Goal: Task Accomplishment & Management: Complete application form

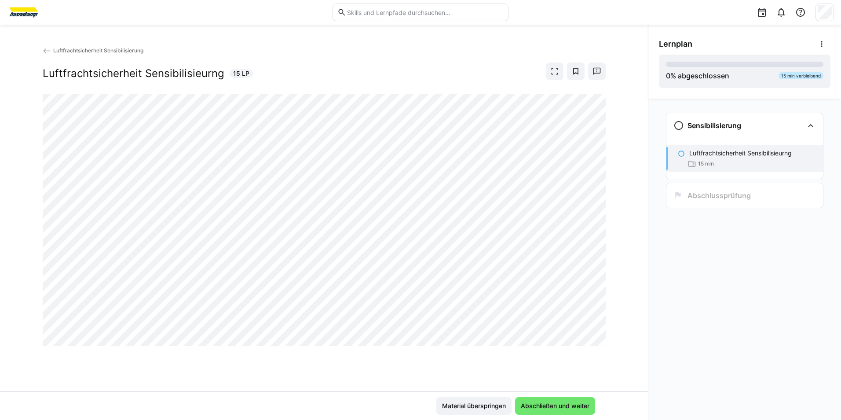
click at [46, 51] on eds-icon at bounding box center [47, 51] width 9 height 9
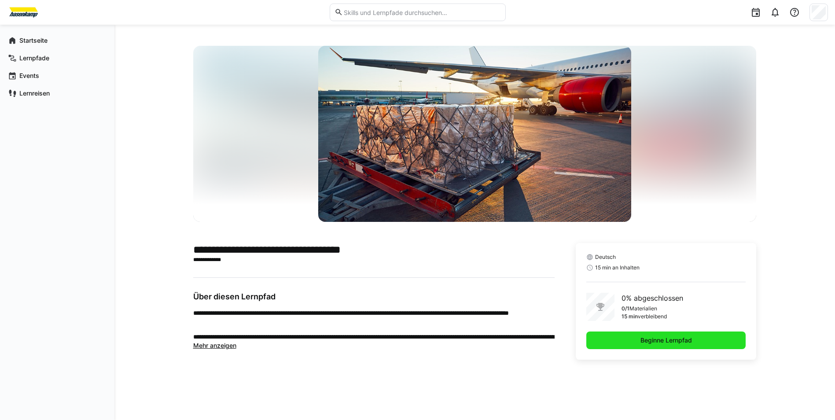
click at [624, 340] on span "Beginne Lernpfad" at bounding box center [666, 340] width 160 height 18
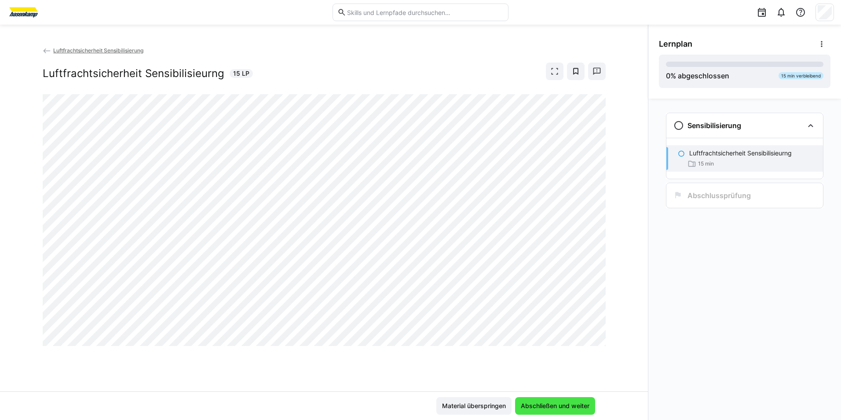
click at [535, 397] on span "Abschließen und weiter" at bounding box center [555, 406] width 80 height 18
click at [532, 402] on span "Abschließen und weiter" at bounding box center [555, 405] width 71 height 9
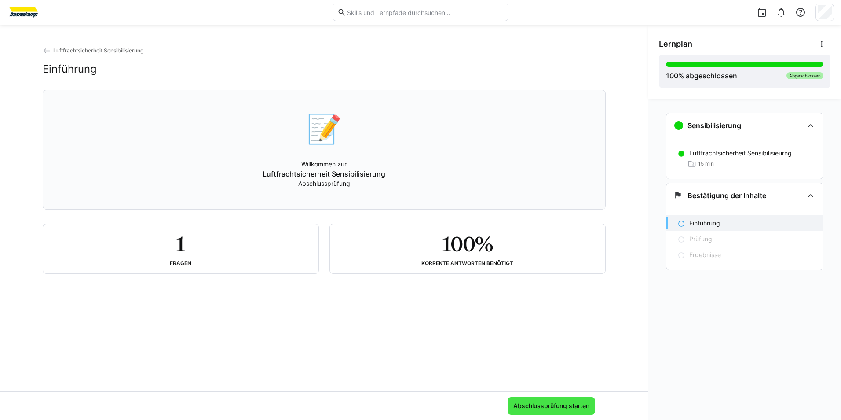
click at [572, 401] on span "Abschlussprüfung starten" at bounding box center [551, 405] width 79 height 9
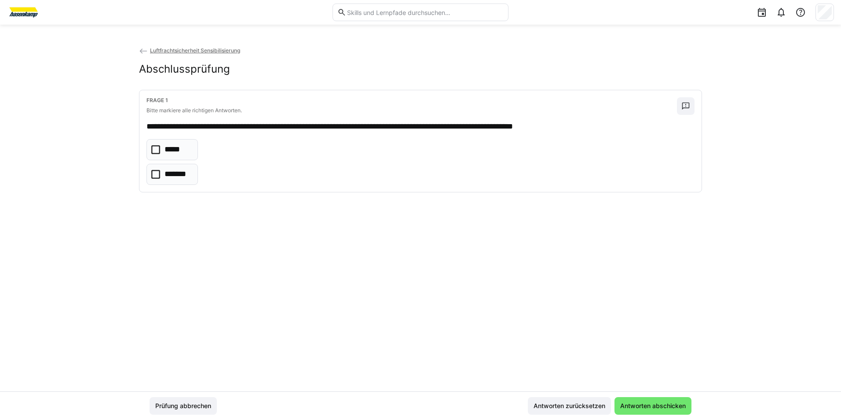
click at [182, 146] on p "*****" at bounding box center [174, 149] width 18 height 11
click at [654, 409] on span "Antworten abschicken" at bounding box center [653, 405] width 68 height 9
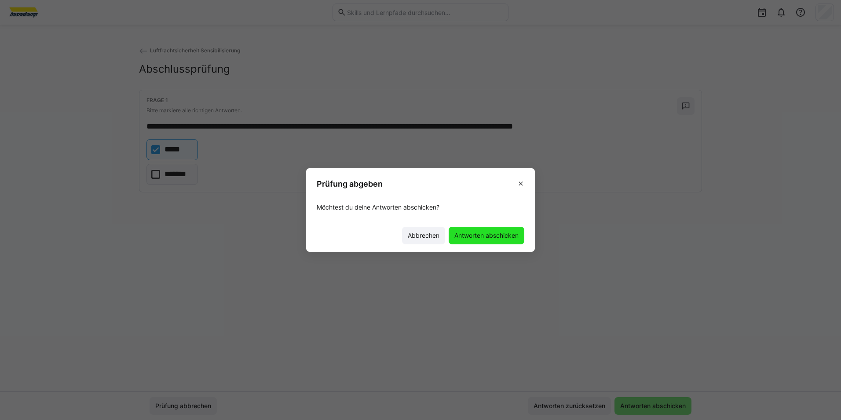
click at [470, 232] on span "Antworten abschicken" at bounding box center [486, 235] width 67 height 9
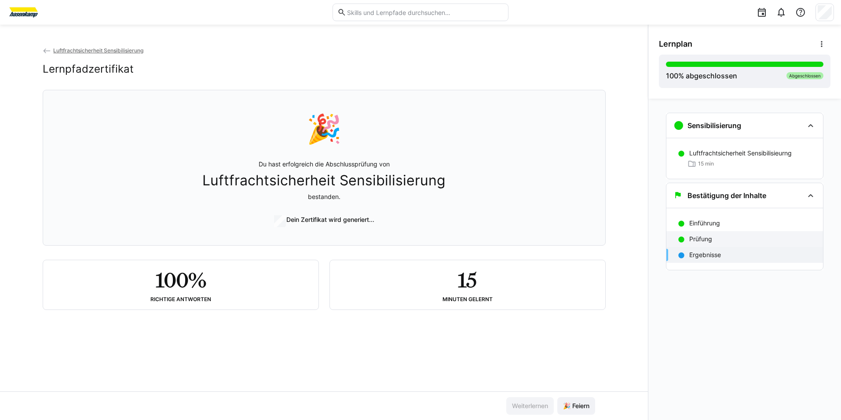
click at [685, 237] on div "Prüfung" at bounding box center [745, 239] width 157 height 16
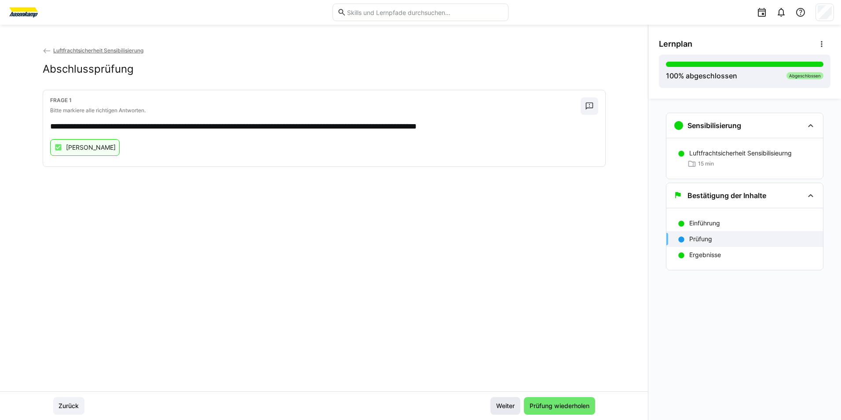
click at [499, 402] on span "Weiter" at bounding box center [505, 405] width 21 height 9
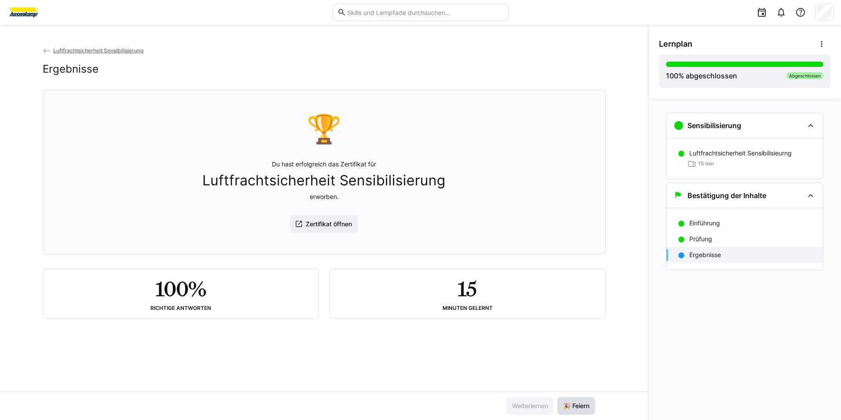
click at [578, 410] on span "🎉 Feiern" at bounding box center [576, 406] width 38 height 18
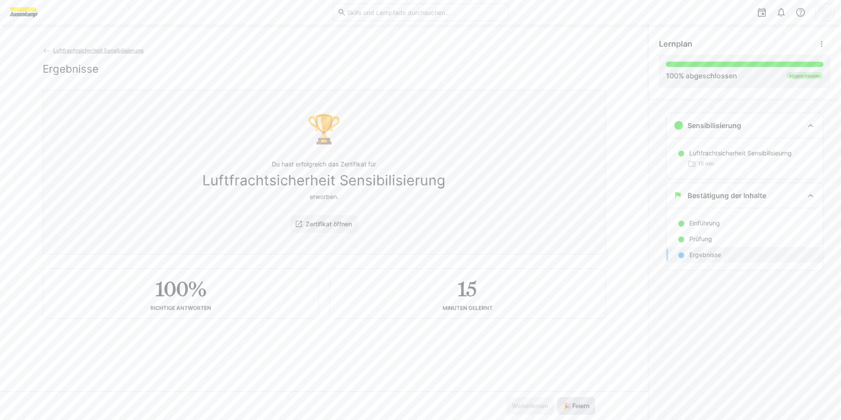
click at [578, 410] on span "🎉 Feiern" at bounding box center [576, 406] width 38 height 18
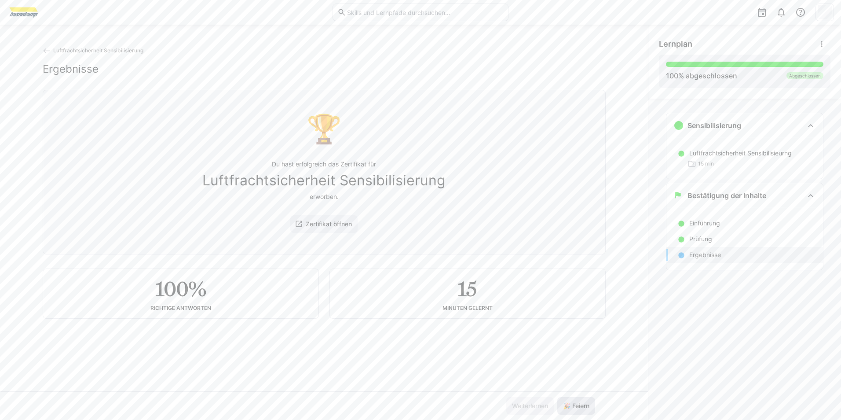
click at [578, 410] on span "🎉 Feiern" at bounding box center [576, 406] width 38 height 18
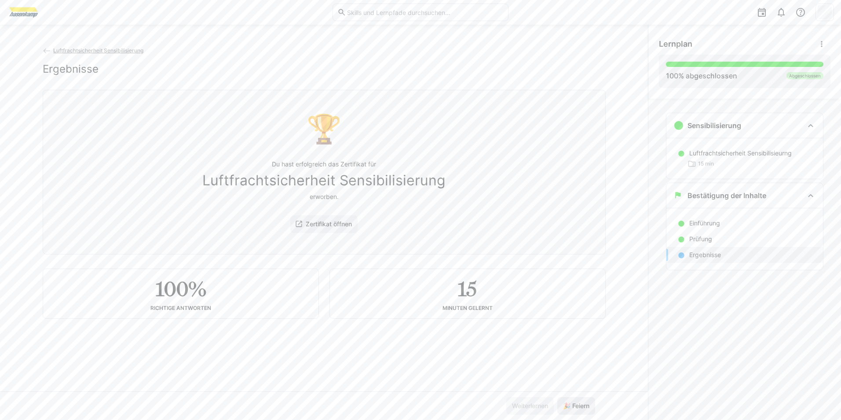
click at [578, 410] on span "🎉 Feiern" at bounding box center [576, 406] width 38 height 18
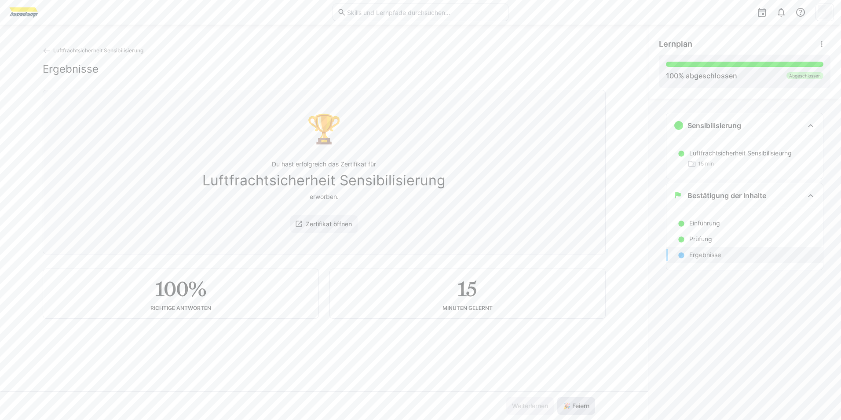
click at [578, 410] on span "🎉 Feiern" at bounding box center [576, 406] width 38 height 18
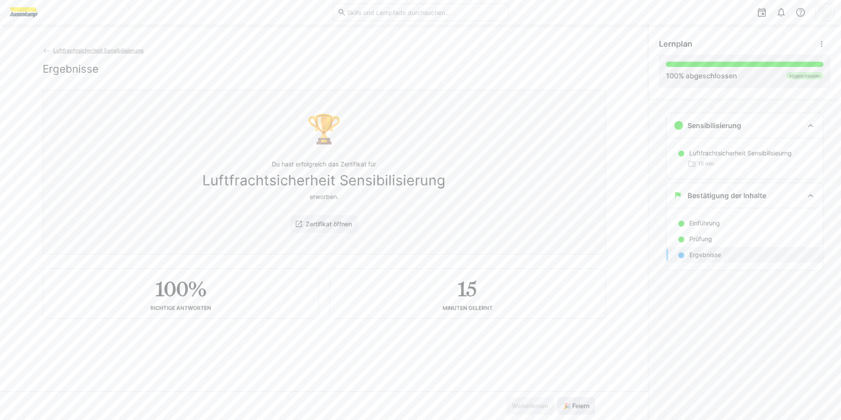
click at [578, 410] on span "🎉 Feiern" at bounding box center [576, 406] width 38 height 18
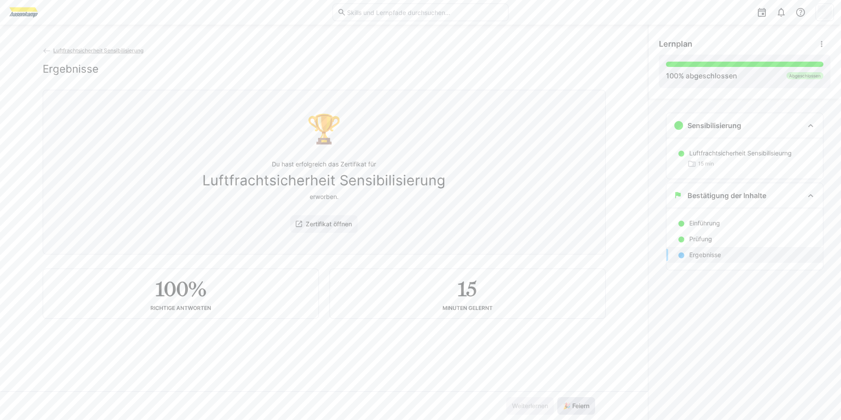
click at [578, 410] on span "🎉 Feiern" at bounding box center [576, 406] width 38 height 18
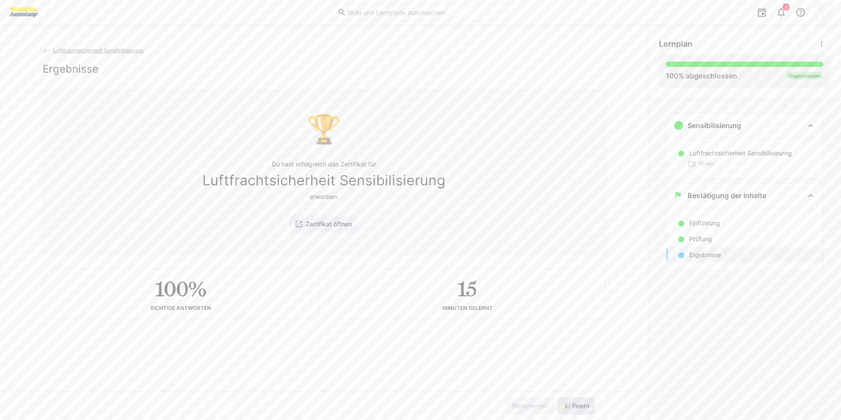
click at [578, 410] on span "🎉 Feiern" at bounding box center [576, 406] width 38 height 18
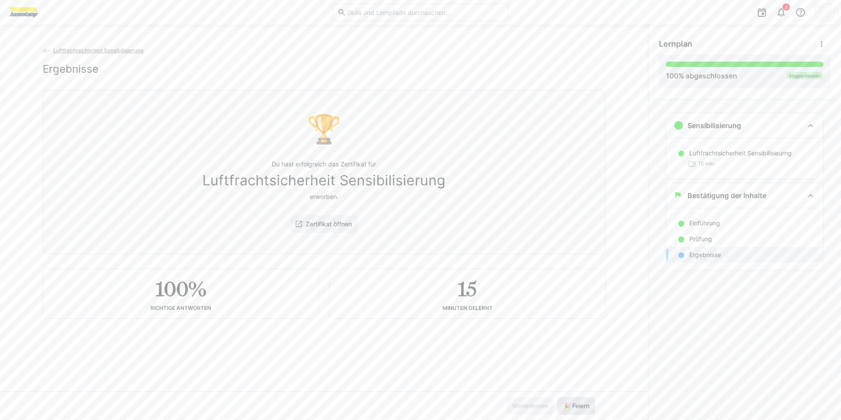
click at [578, 410] on span "🎉 Feiern" at bounding box center [576, 406] width 38 height 18
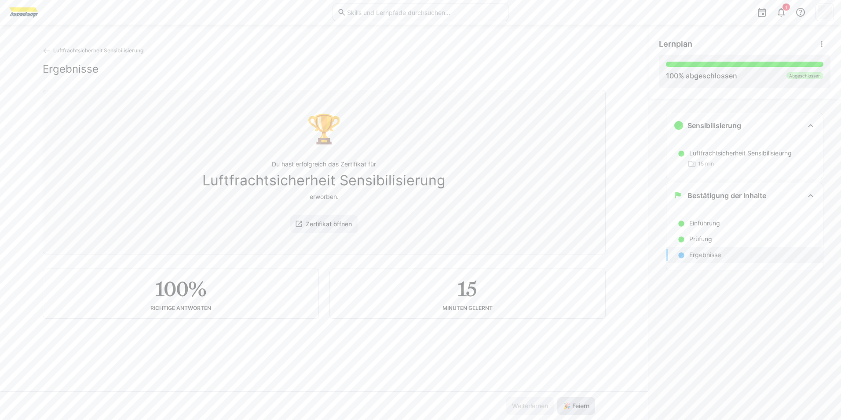
click at [578, 410] on span "🎉 Feiern" at bounding box center [576, 406] width 38 height 18
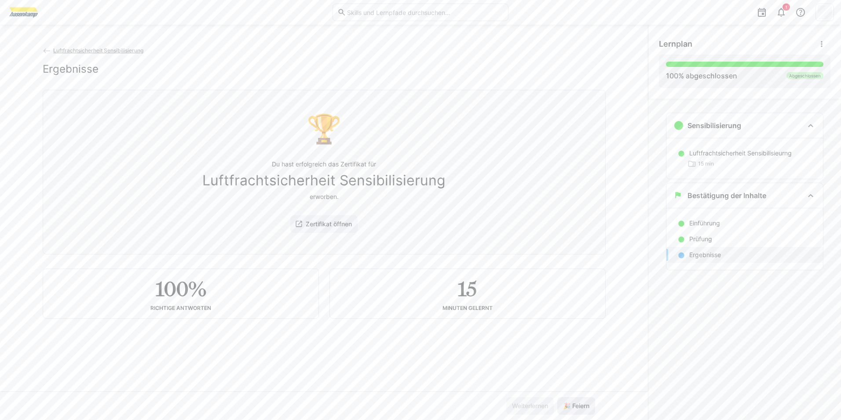
click at [578, 408] on span "🎉 Feiern" at bounding box center [576, 405] width 29 height 9
click at [577, 407] on span "🎉 Feiern" at bounding box center [576, 405] width 29 height 9
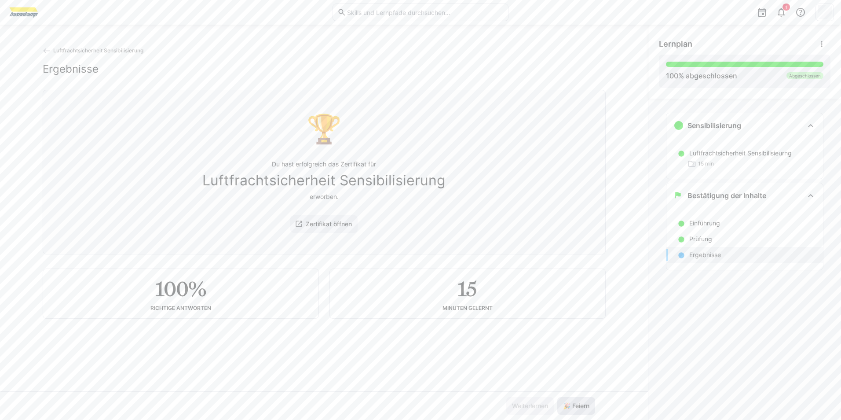
click at [577, 407] on span "🎉 Feiern" at bounding box center [576, 405] width 29 height 9
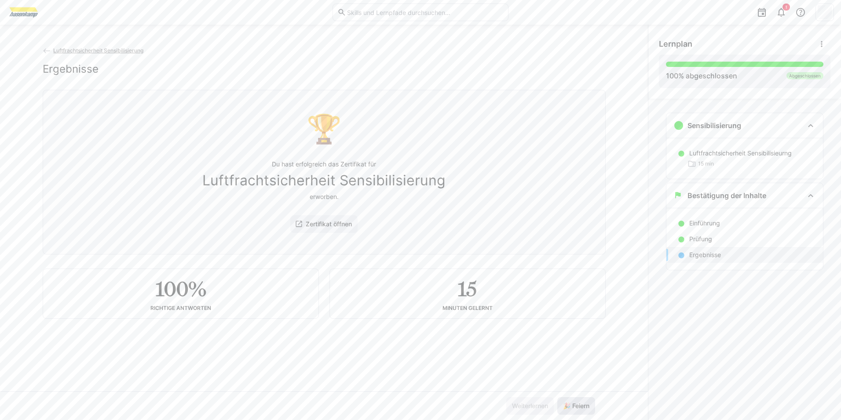
click at [577, 407] on span "🎉 Feiern" at bounding box center [576, 405] width 29 height 9
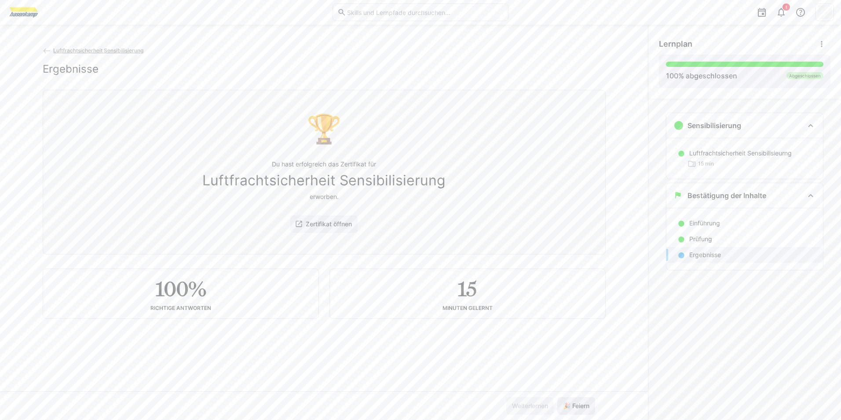
click at [577, 407] on span "🎉 Feiern" at bounding box center [576, 405] width 29 height 9
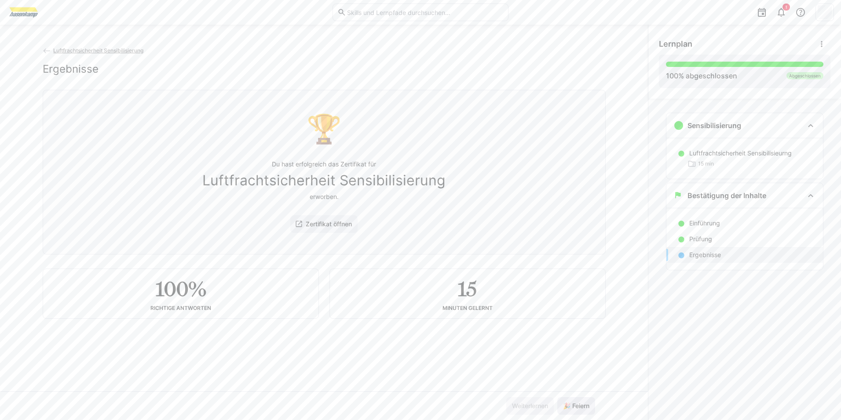
click at [577, 407] on span "🎉 Feiern" at bounding box center [576, 405] width 29 height 9
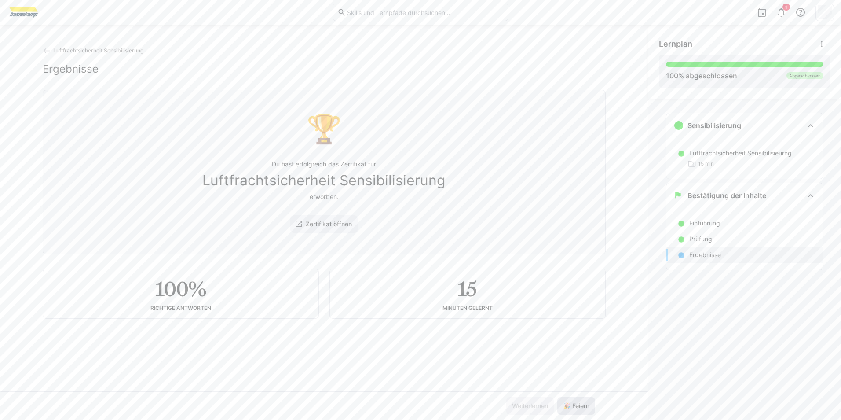
click at [577, 407] on span "🎉 Feiern" at bounding box center [576, 405] width 29 height 9
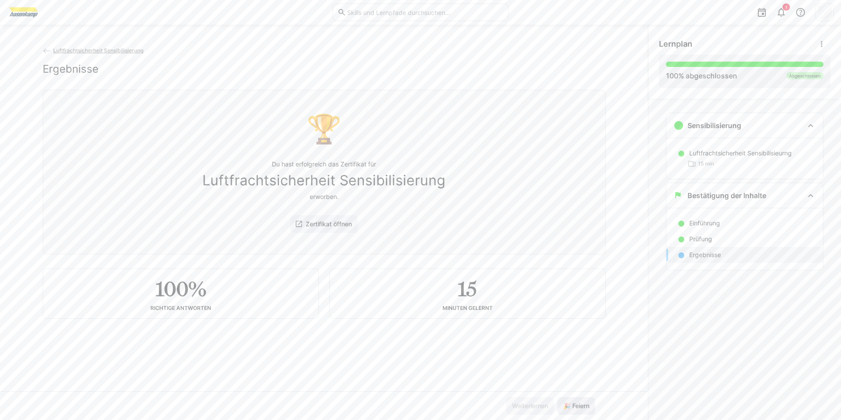
click at [577, 407] on span "🎉 Feiern" at bounding box center [576, 405] width 29 height 9
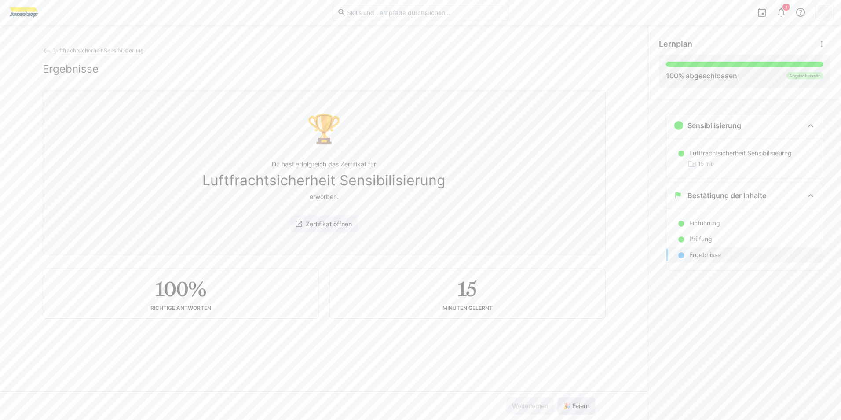
click at [577, 407] on span "🎉 Feiern" at bounding box center [576, 405] width 29 height 9
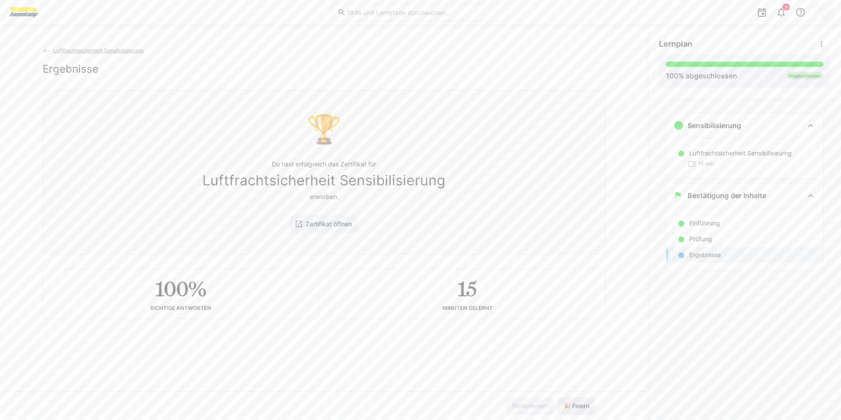
click at [577, 407] on span "🎉 Feiern" at bounding box center [576, 405] width 29 height 9
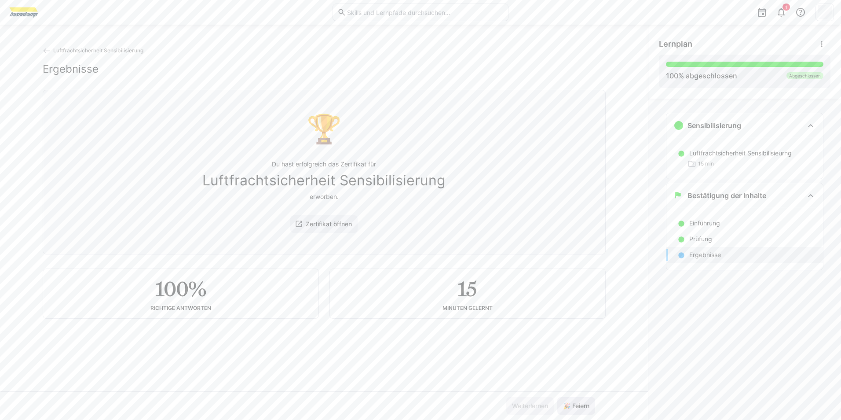
click at [577, 407] on span "🎉 Feiern" at bounding box center [576, 405] width 29 height 9
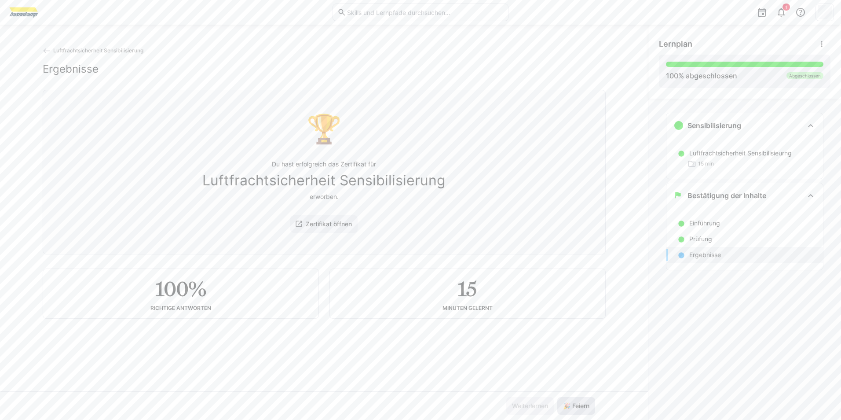
click at [577, 407] on span "🎉 Feiern" at bounding box center [576, 405] width 29 height 9
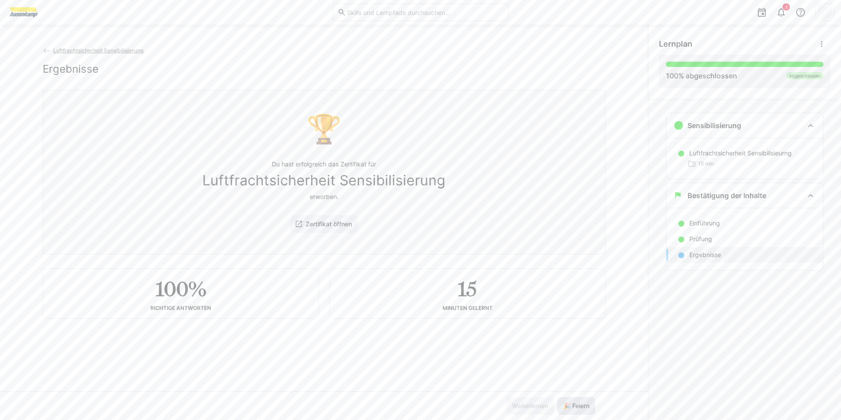
click at [577, 407] on span "🎉 Feiern" at bounding box center [576, 405] width 29 height 9
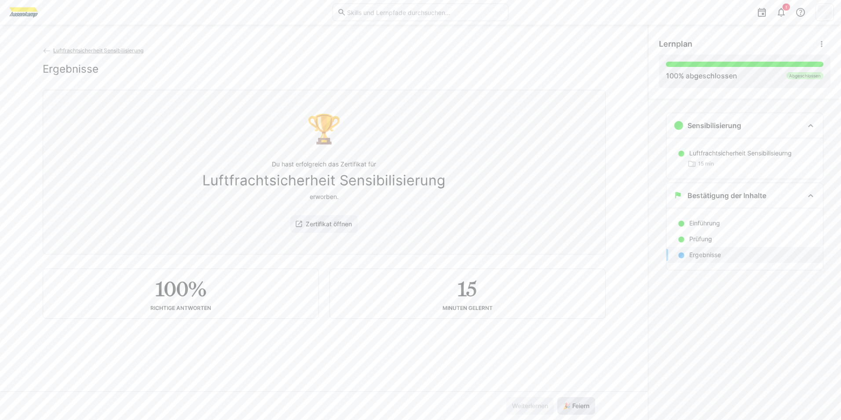
click at [577, 407] on span "🎉 Feiern" at bounding box center [576, 405] width 29 height 9
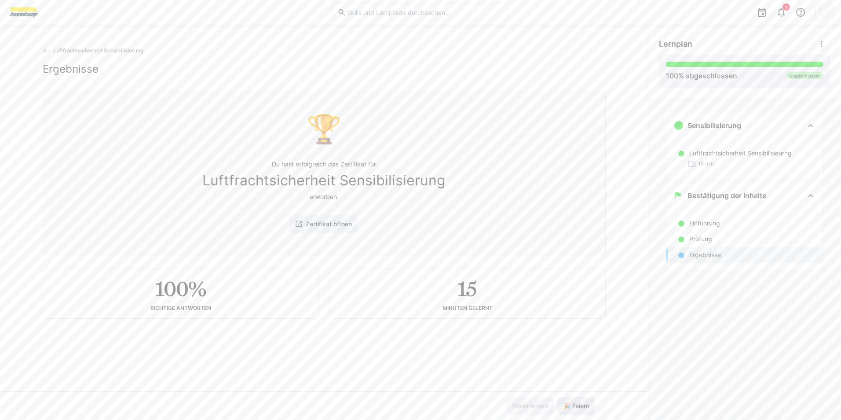
click at [577, 407] on span "🎉 Feiern" at bounding box center [576, 405] width 29 height 9
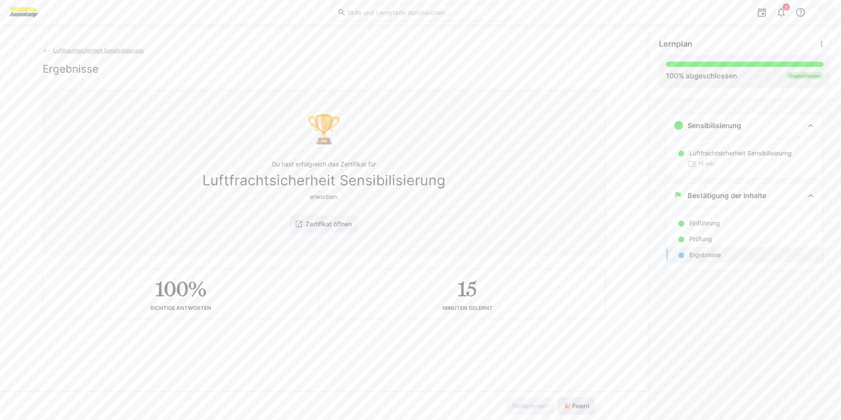
click at [577, 407] on span "🎉 Feiern" at bounding box center [576, 405] width 29 height 9
click at [41, 51] on div "Luftfrachtsicherheit Sensibilisierung Ergebnisse 🏆 Du hast erfolgreich das Zert…" at bounding box center [324, 218] width 648 height 345
click at [43, 50] on eds-icon at bounding box center [47, 51] width 9 height 9
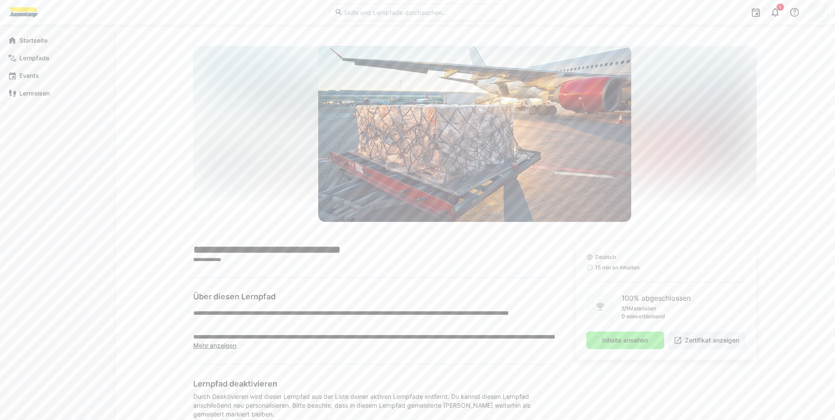
click at [43, 50] on div "Lernpfade" at bounding box center [57, 58] width 107 height 18
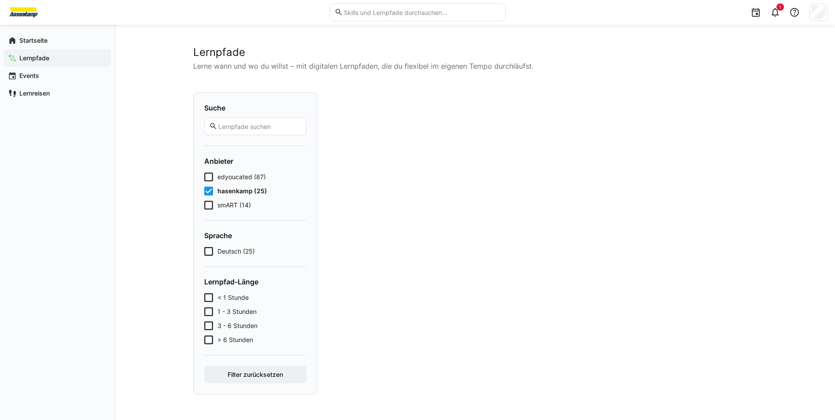
click at [47, 53] on div "Lernpfade" at bounding box center [57, 58] width 107 height 18
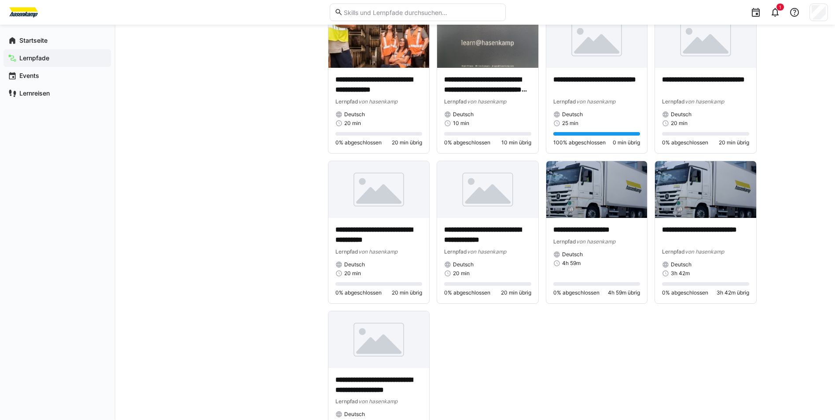
scroll to position [737, 0]
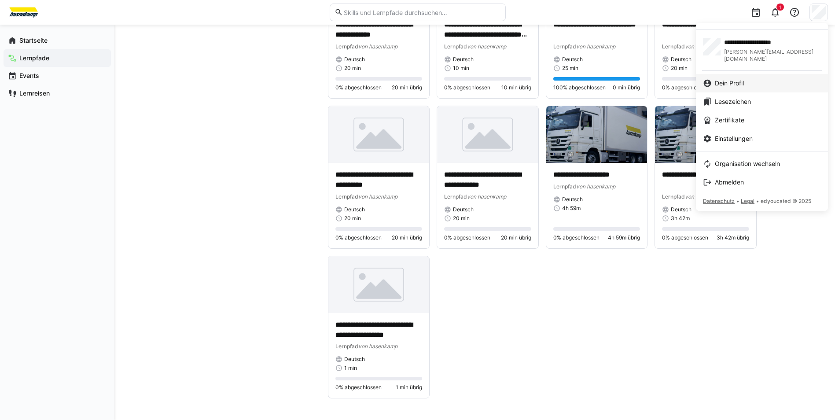
click at [753, 79] on div "Dein Profil" at bounding box center [762, 83] width 118 height 9
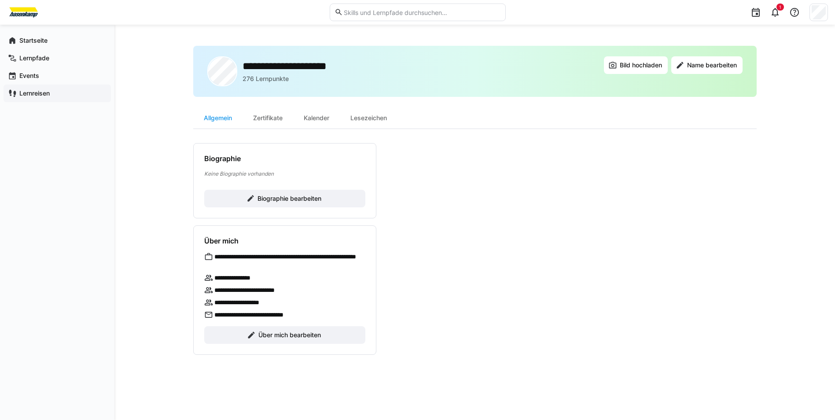
click at [0, 0] on app-navigation-label "Lernreisen" at bounding box center [0, 0] width 0 height 0
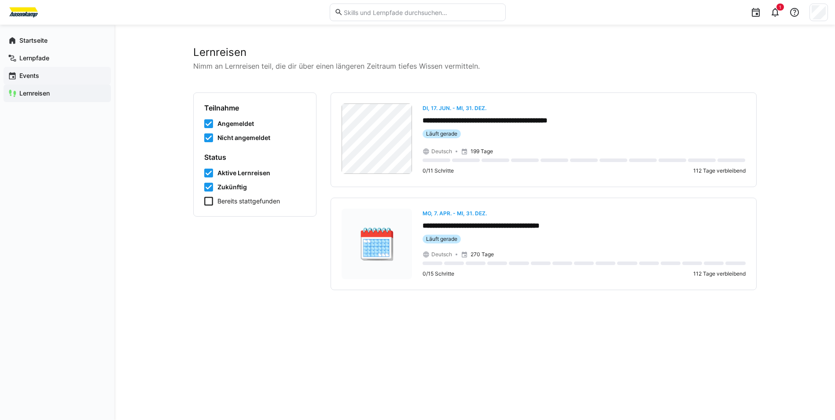
click at [55, 77] on span "Events" at bounding box center [62, 75] width 88 height 9
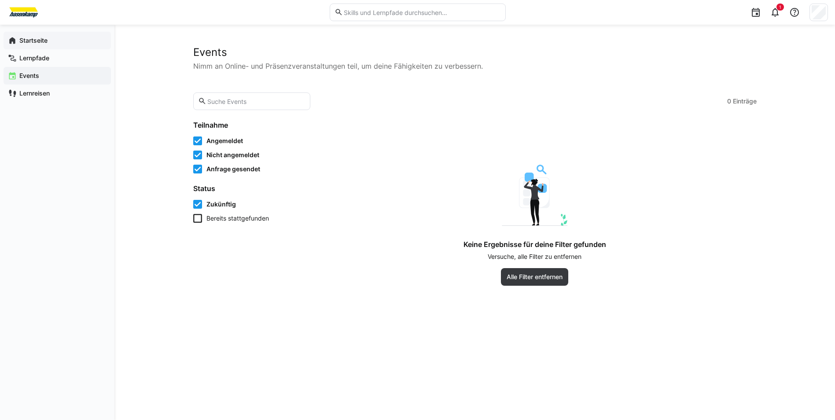
click at [0, 0] on app-navigation-label "Startseite" at bounding box center [0, 0] width 0 height 0
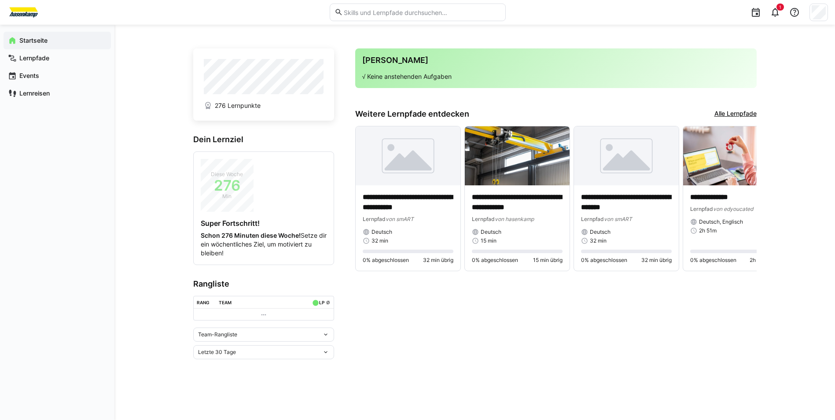
click at [305, 333] on div "Team-Rangliste" at bounding box center [260, 334] width 124 height 6
click at [284, 363] on span "Individuelle Rangliste" at bounding box center [263, 367] width 141 height 14
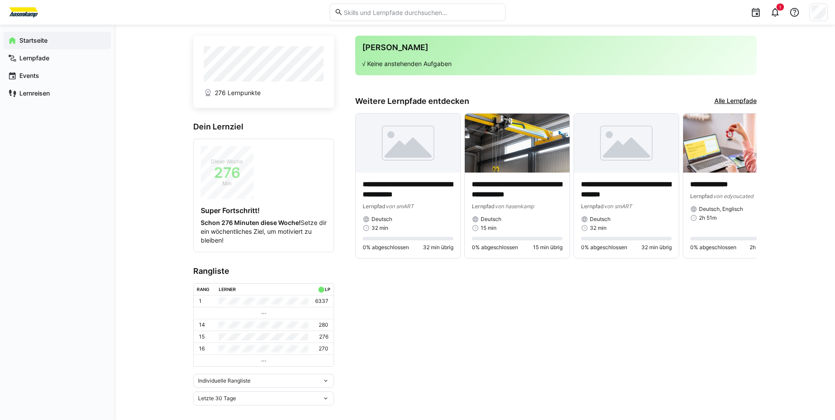
scroll to position [19, 0]
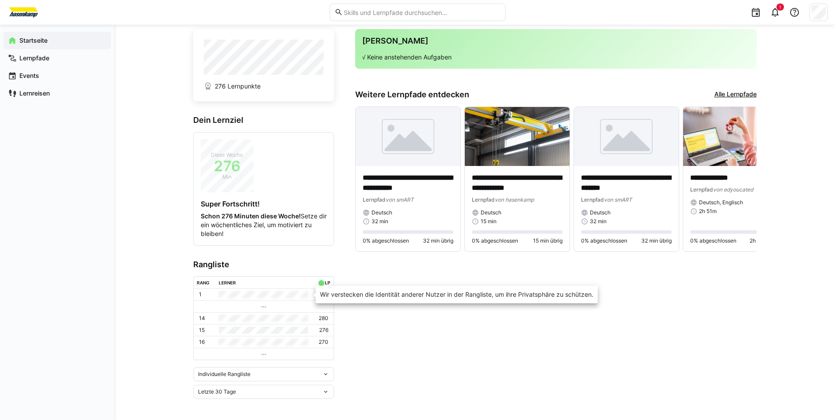
click at [293, 291] on td at bounding box center [264, 294] width 96 height 11
click at [252, 296] on td at bounding box center [264, 294] width 96 height 11
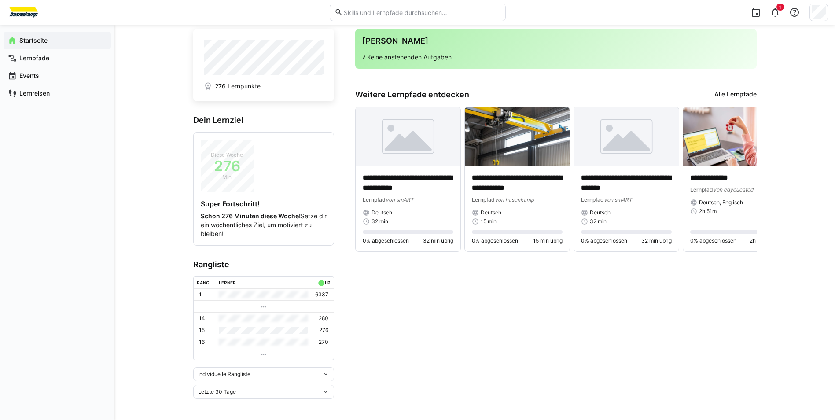
click at [324, 330] on p "276" at bounding box center [323, 329] width 9 height 7
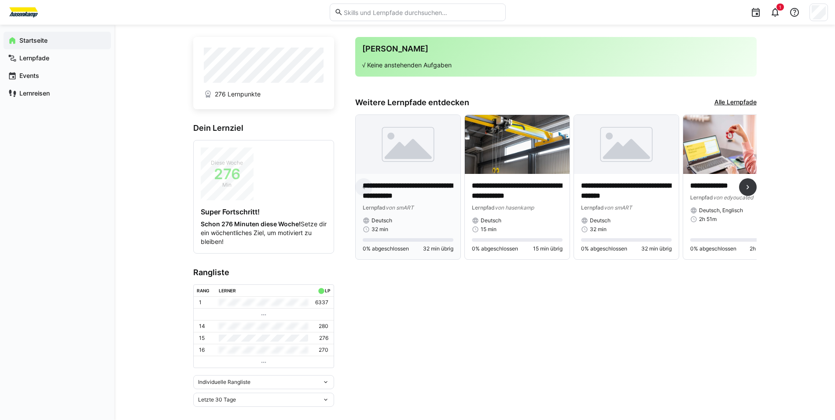
scroll to position [0, 0]
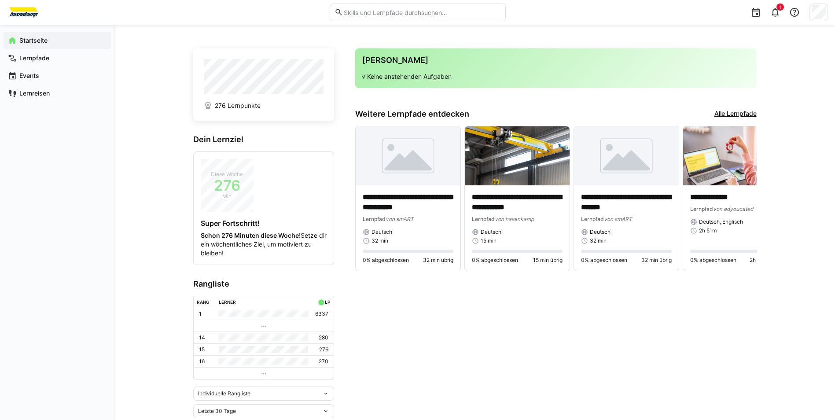
click at [0, 0] on app-navigation-label "Startseite" at bounding box center [0, 0] width 0 height 0
click at [58, 52] on div "Lernpfade" at bounding box center [57, 58] width 107 height 18
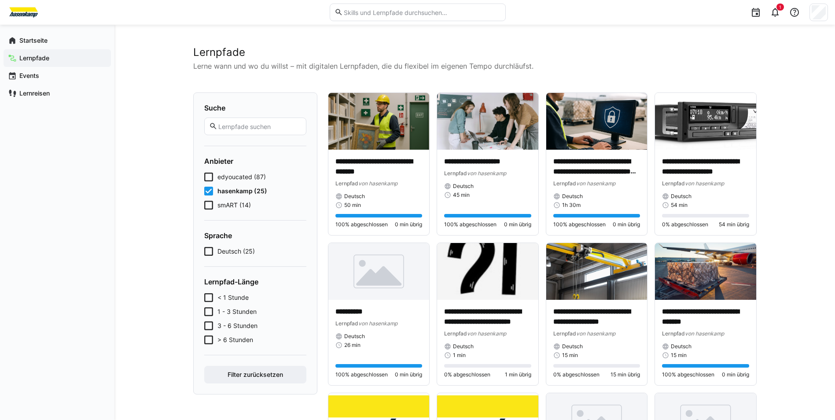
click at [603, 55] on h2 "Lernpfade" at bounding box center [474, 52] width 563 height 13
